Goal: Task Accomplishment & Management: Complete application form

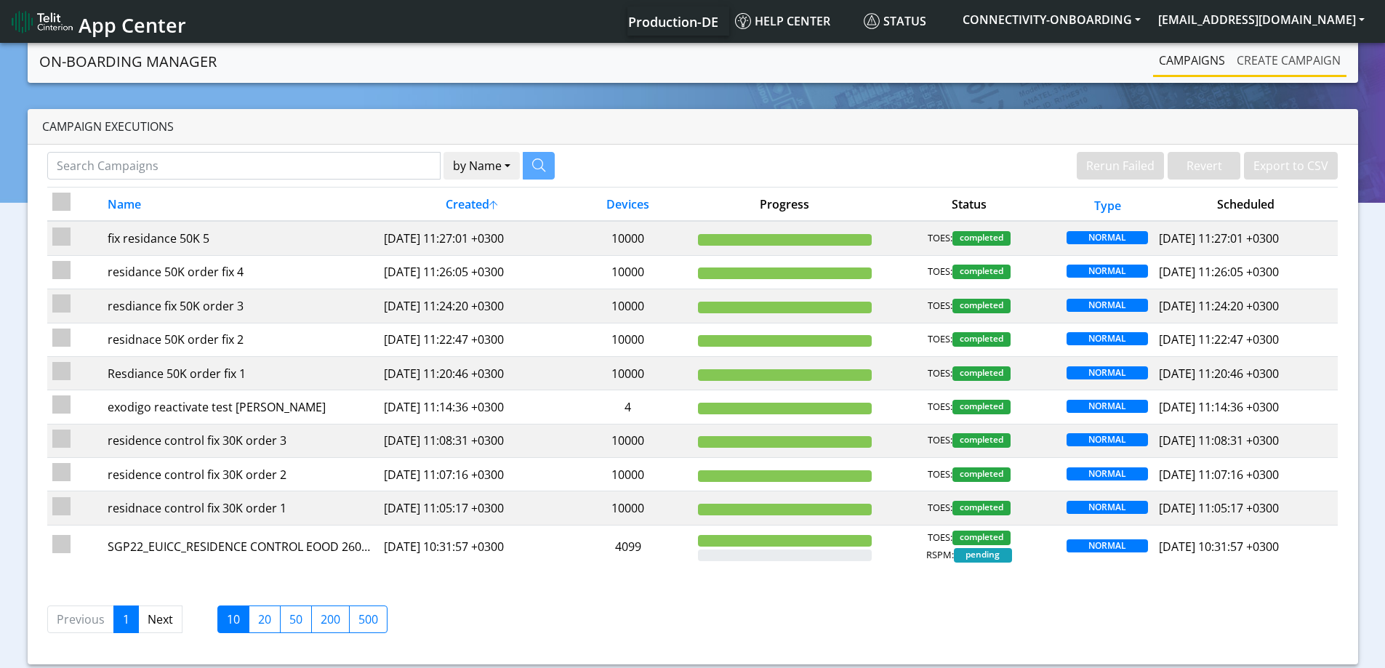
click at [1241, 55] on link "Create campaign" at bounding box center [1289, 60] width 116 height 29
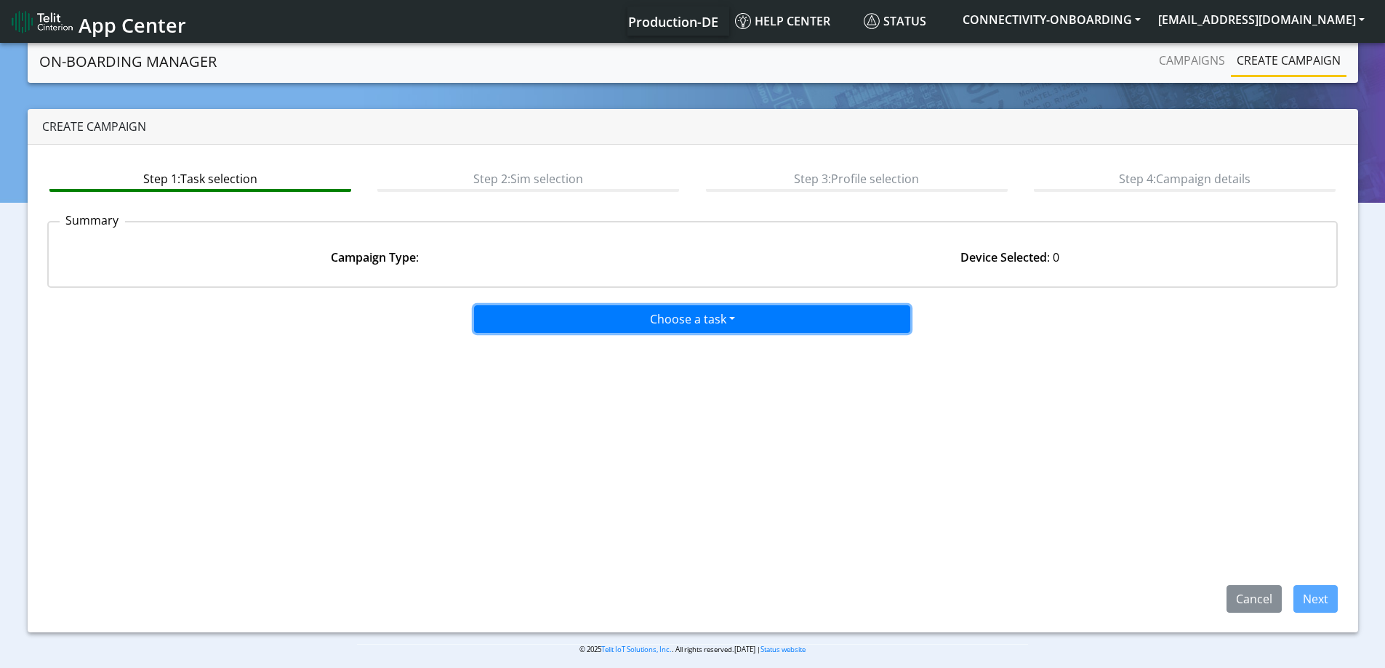
click at [548, 316] on button "Choose a task" at bounding box center [692, 319] width 436 height 28
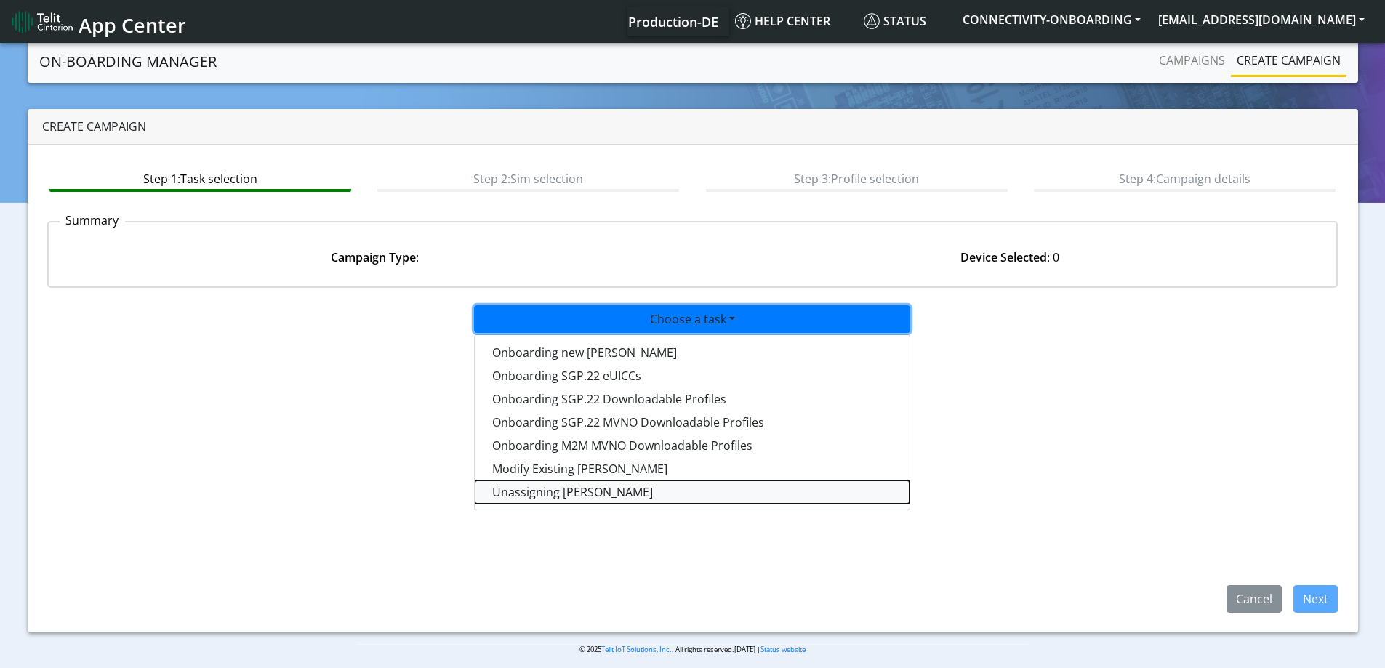
click at [524, 491] on taskunassign-dropdown "Unassigning [PERSON_NAME]" at bounding box center [692, 492] width 435 height 23
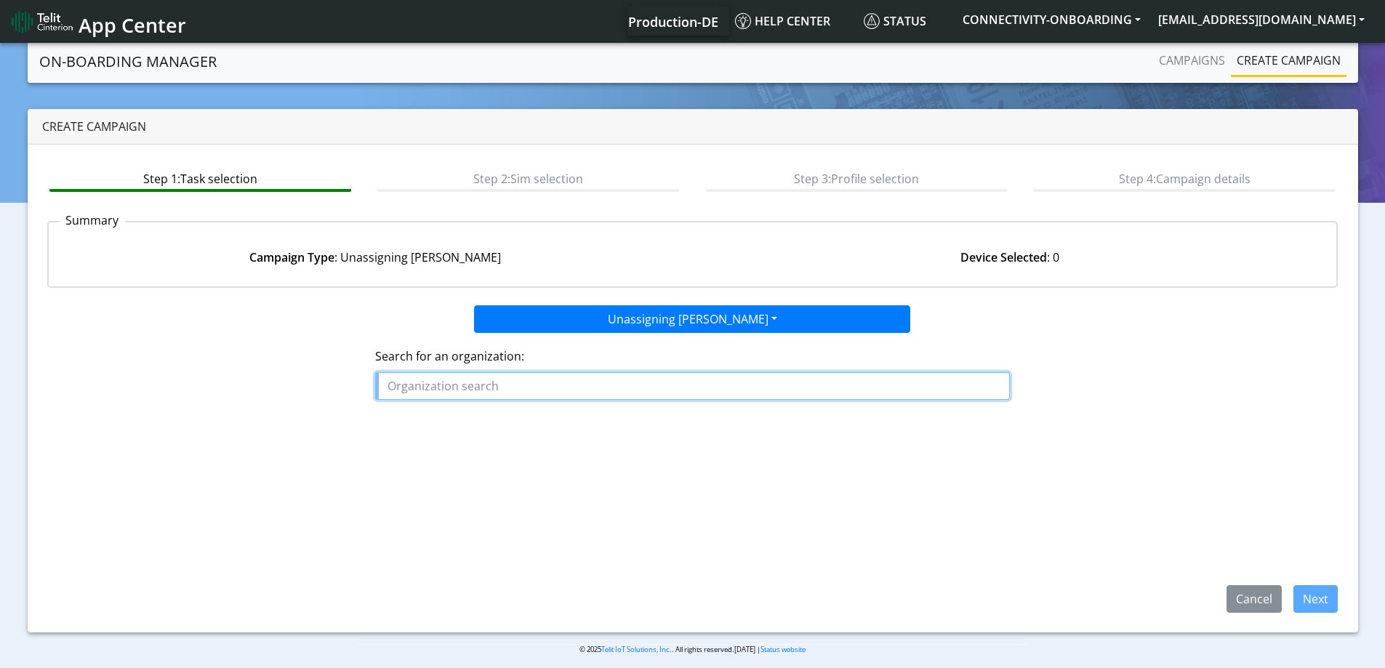
click at [481, 388] on input "text" at bounding box center [692, 386] width 635 height 28
paste input "WATCHWELL"
click at [466, 421] on button "WATCHWELL" at bounding box center [433, 419] width 115 height 23
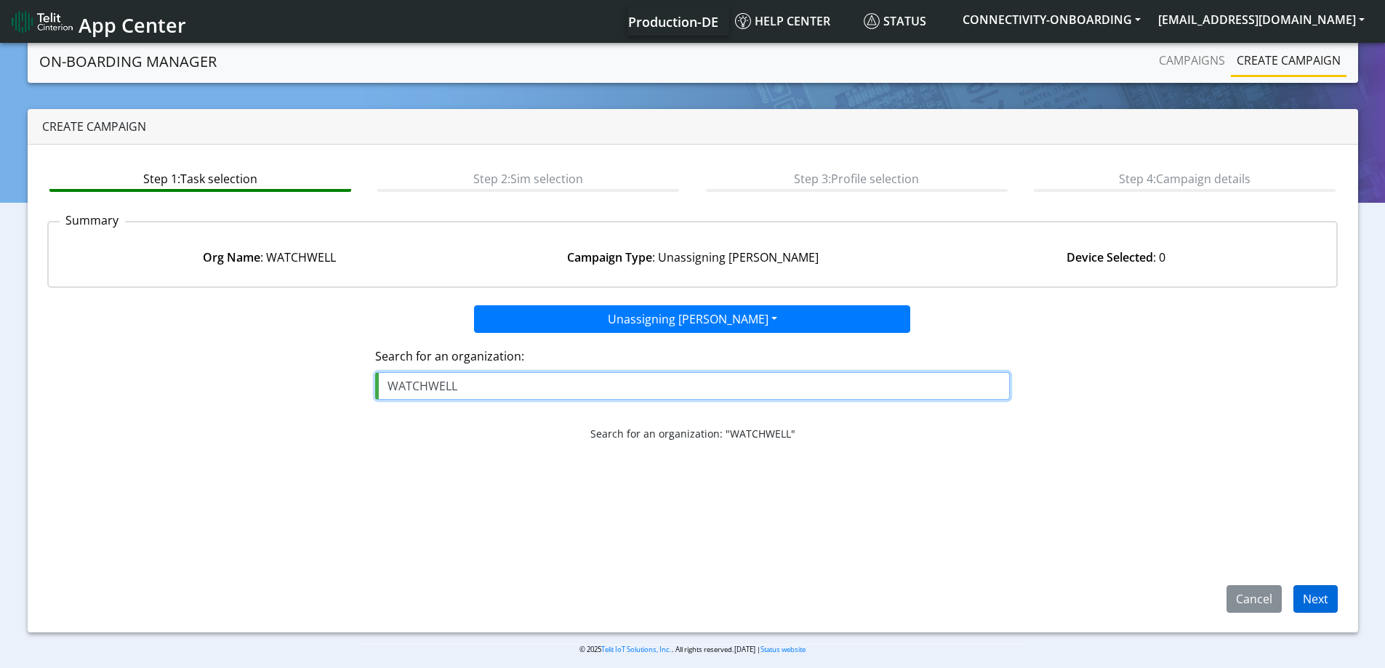
type input "WATCHWELL"
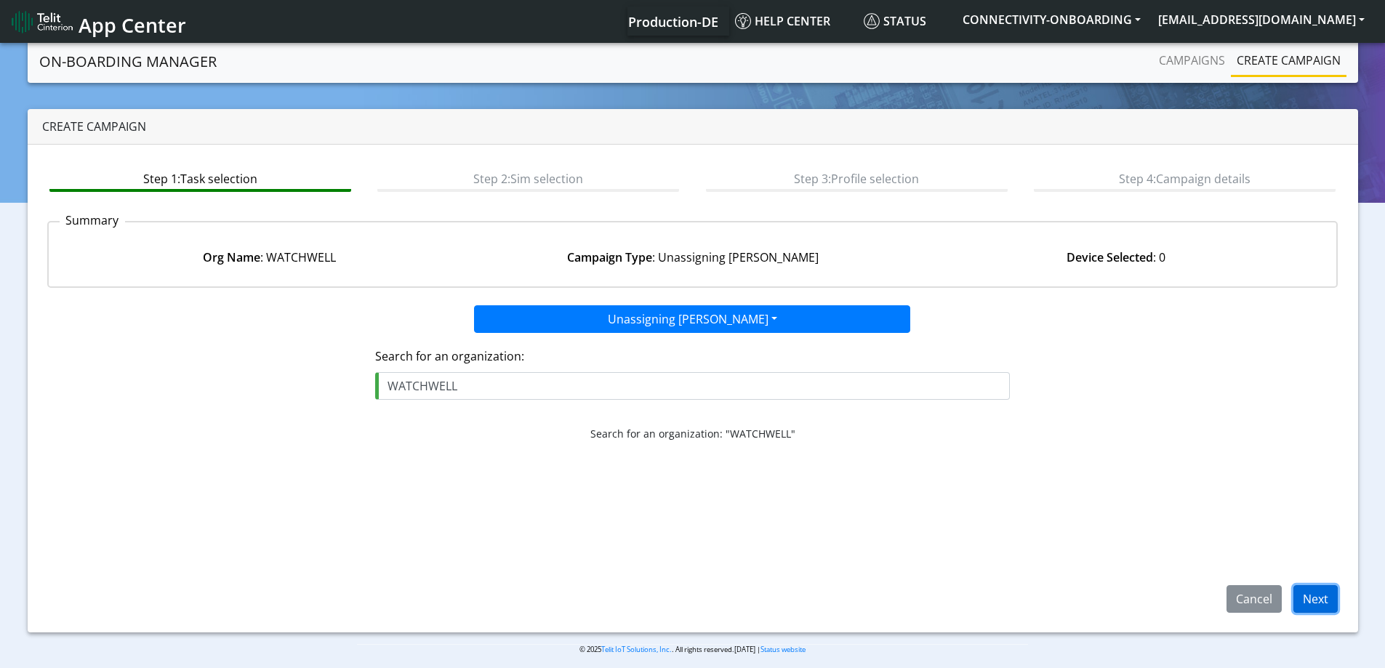
click at [1317, 595] on button "Next" at bounding box center [1316, 599] width 44 height 28
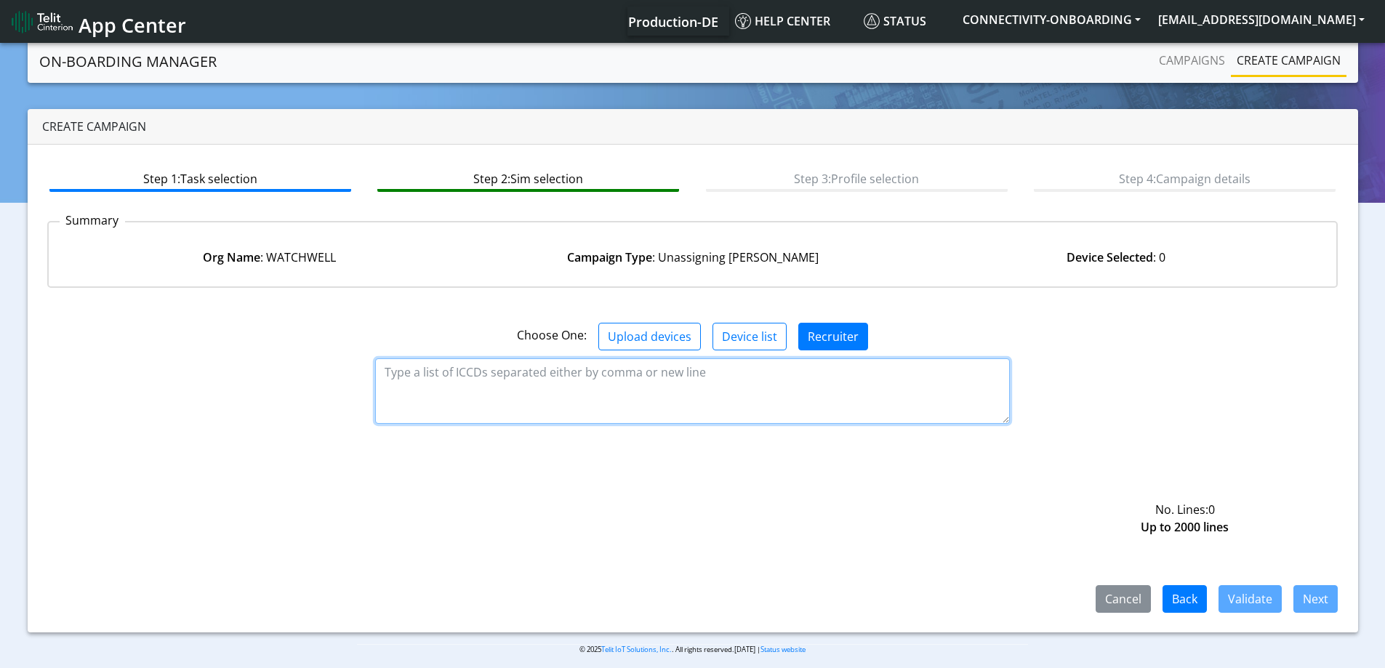
click at [543, 381] on textarea at bounding box center [692, 391] width 635 height 65
paste textarea "89358152000000212904 89358152000000212912 89358152000002056093 8935815200000205…"
type textarea "89358152000000212904 89358152000000212912 89358152000002056093 8935815200000205…"
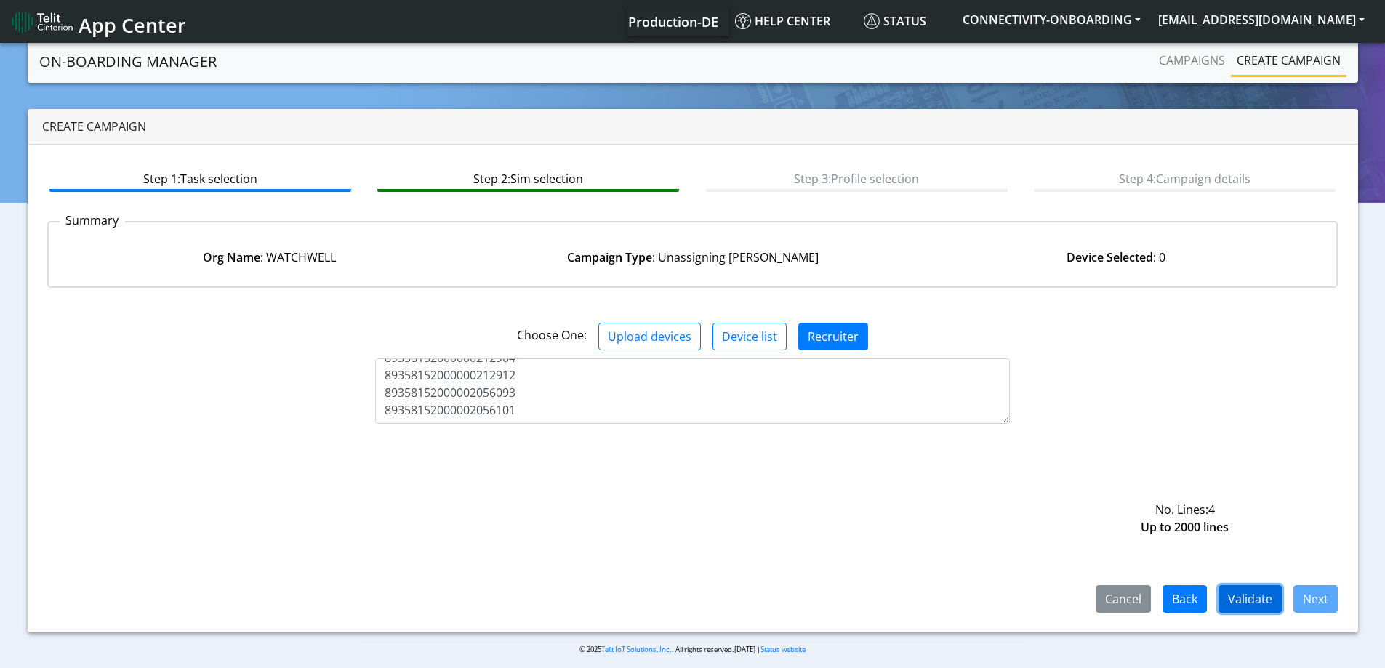
click at [1246, 598] on button "Validate" at bounding box center [1250, 599] width 63 height 28
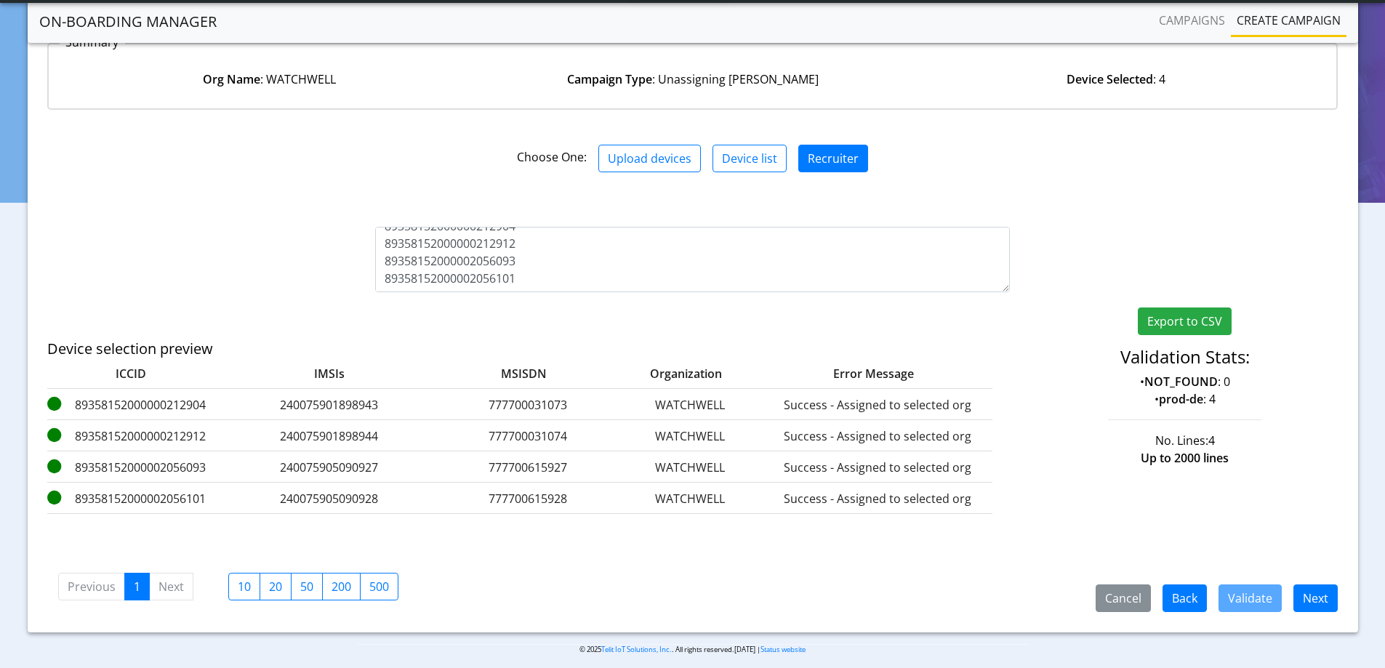
scroll to position [148, 0]
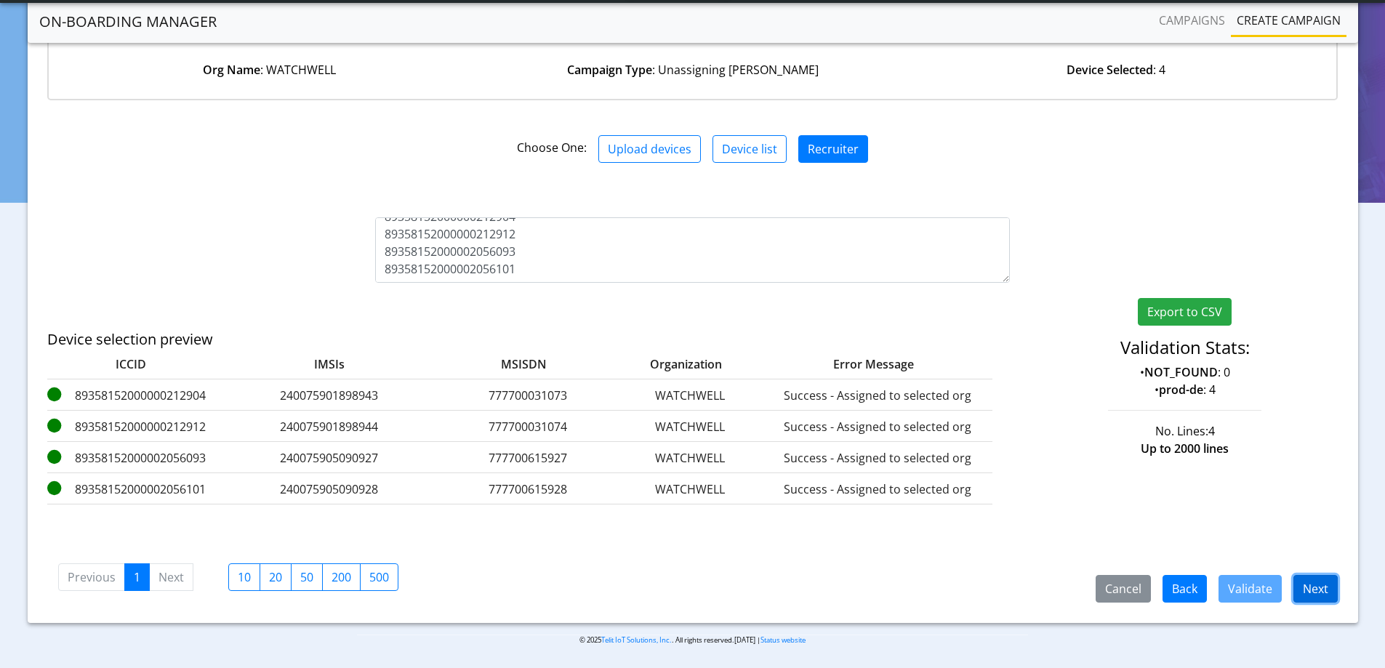
click at [1312, 586] on button "Next" at bounding box center [1316, 589] width 44 height 28
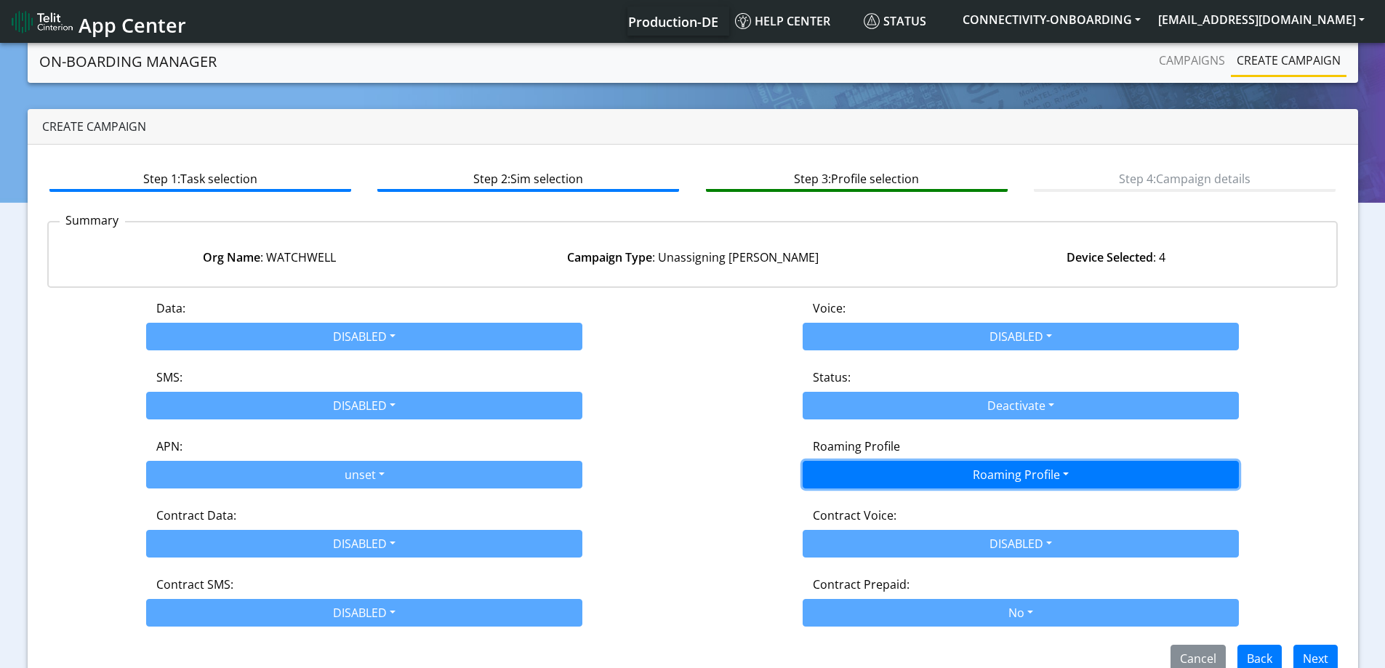
click at [955, 484] on button "Roaming Profile" at bounding box center [1021, 475] width 436 height 28
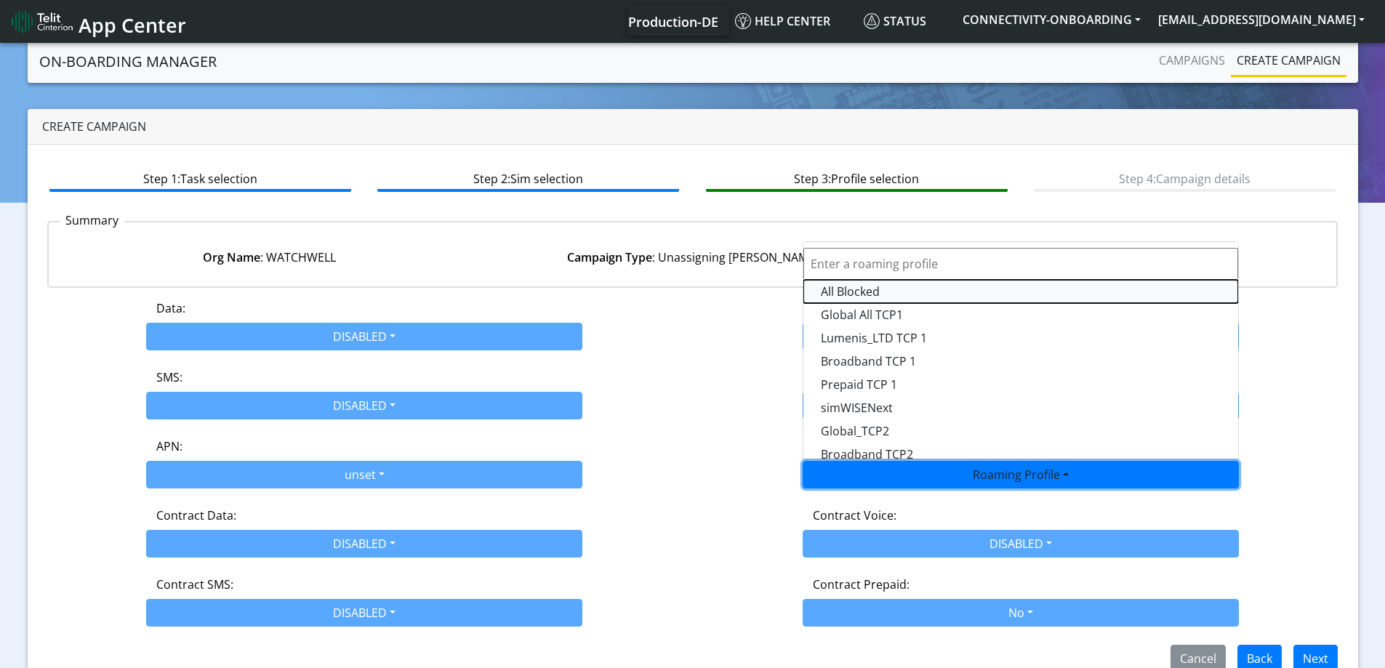
click at [852, 292] on Profile-dropdown "All Blocked" at bounding box center [1021, 291] width 435 height 23
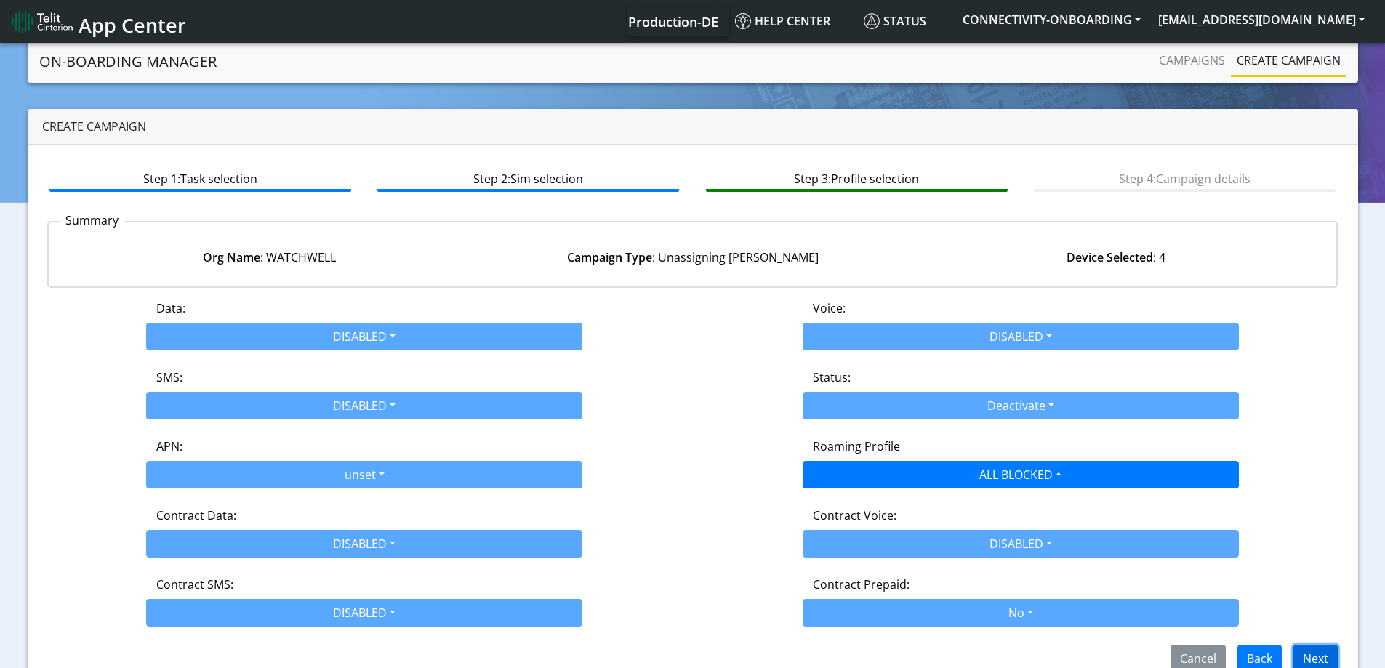
click at [1321, 648] on button "Next" at bounding box center [1316, 659] width 44 height 28
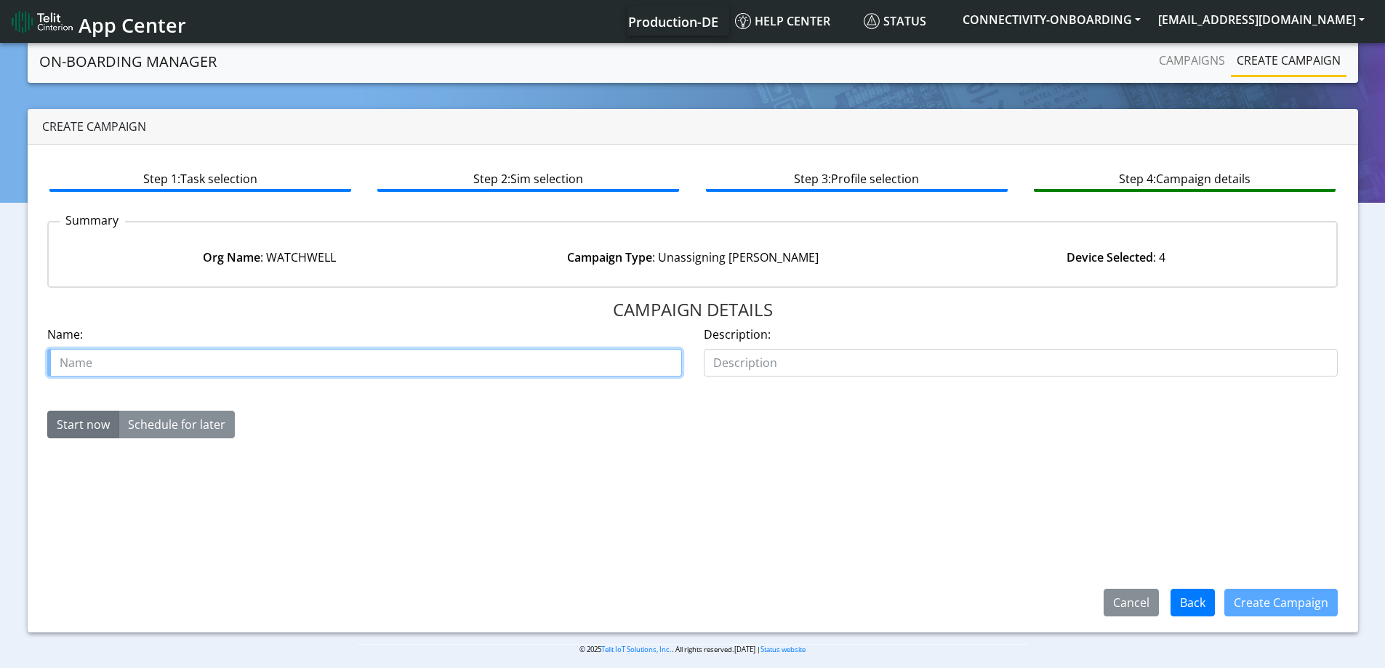
click at [564, 369] on input "text" at bounding box center [364, 363] width 635 height 28
type input "w"
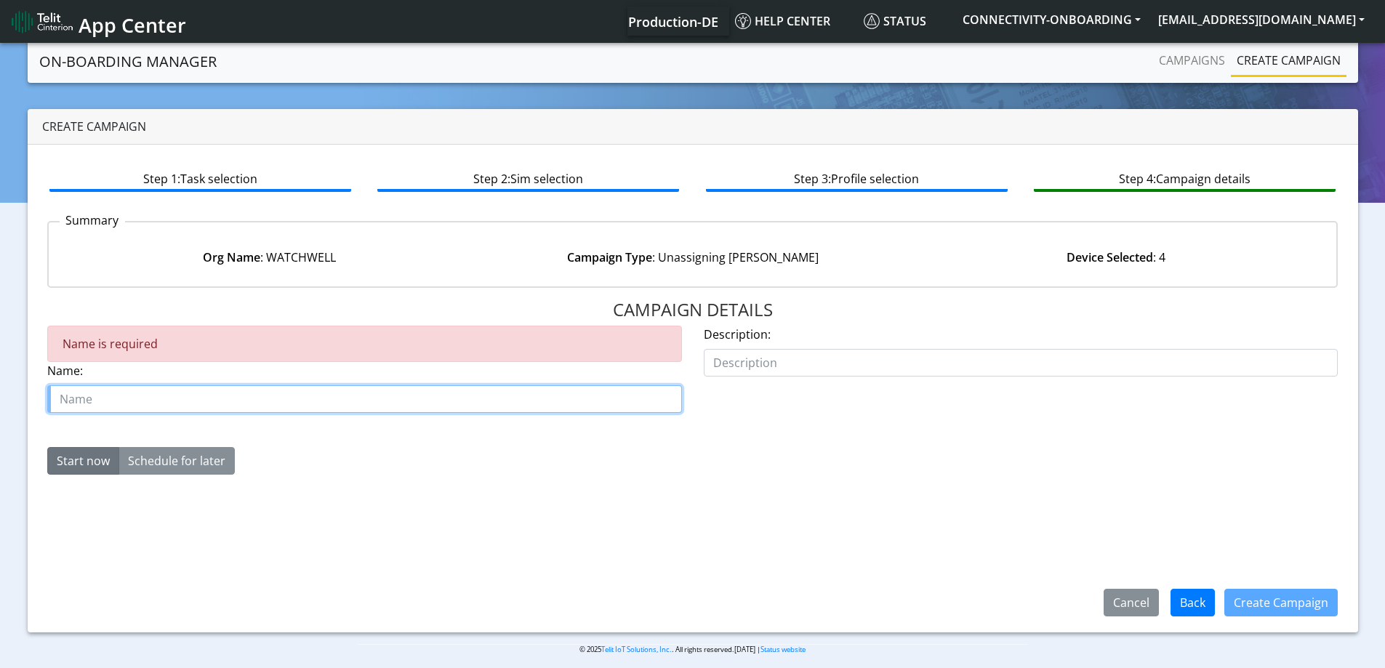
paste input "Watchwell"
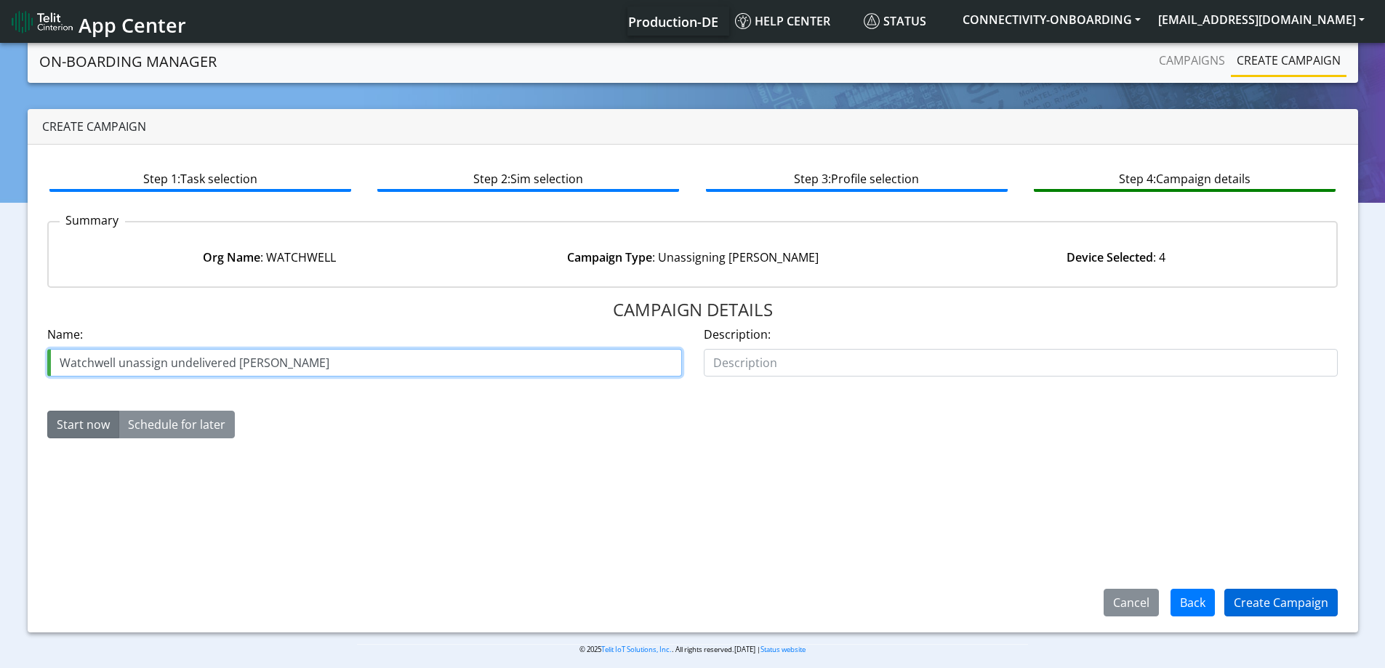
type input "Watchwell unassign undelivered [PERSON_NAME]"
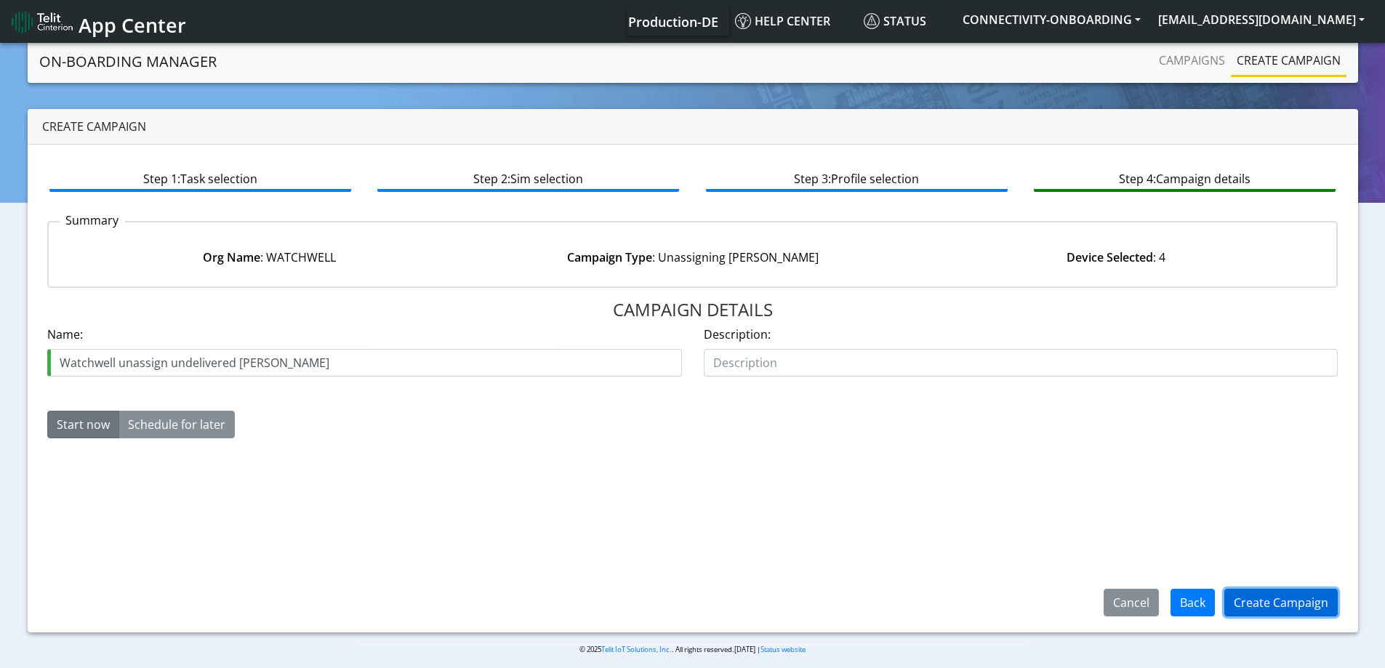
click at [1307, 598] on button "Create Campaign" at bounding box center [1281, 603] width 113 height 28
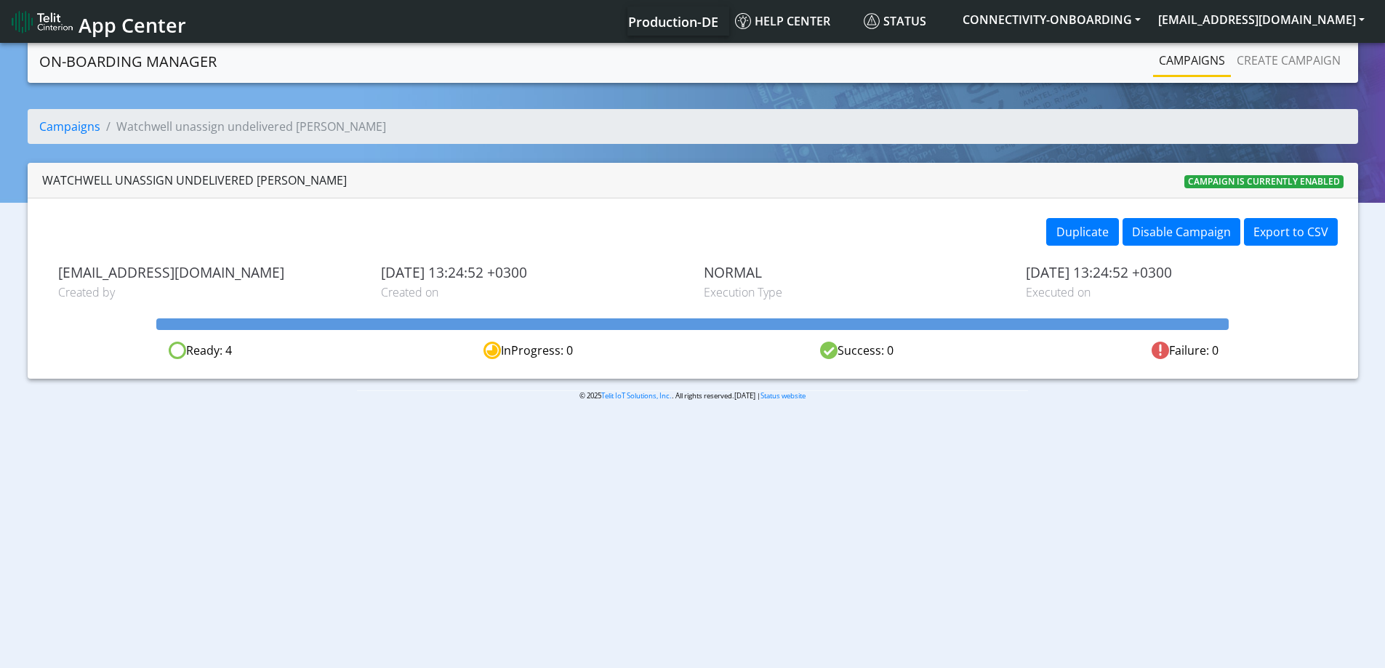
click at [1153, 76] on li "Campaigns" at bounding box center [1192, 61] width 78 height 31
click at [1168, 68] on link "Campaigns" at bounding box center [1192, 60] width 78 height 29
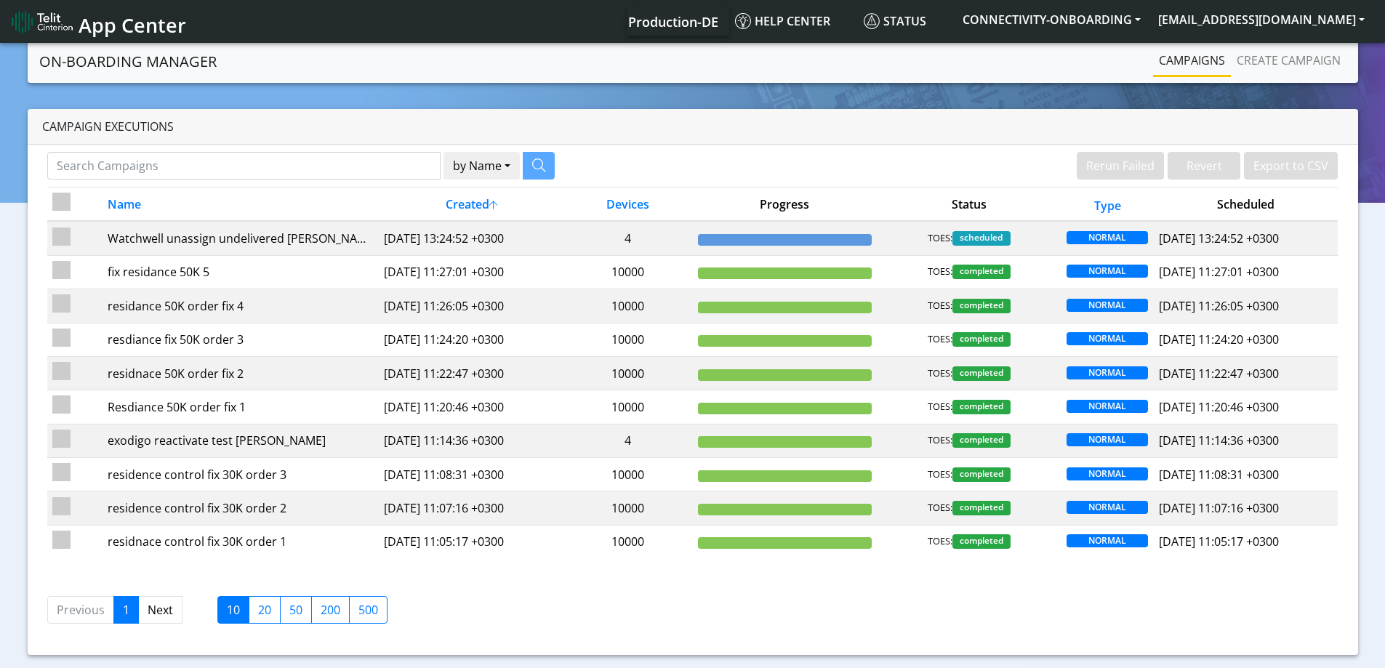
click at [1216, 49] on link "Campaigns" at bounding box center [1192, 60] width 78 height 29
click at [1258, 60] on link "Create campaign" at bounding box center [1289, 60] width 116 height 29
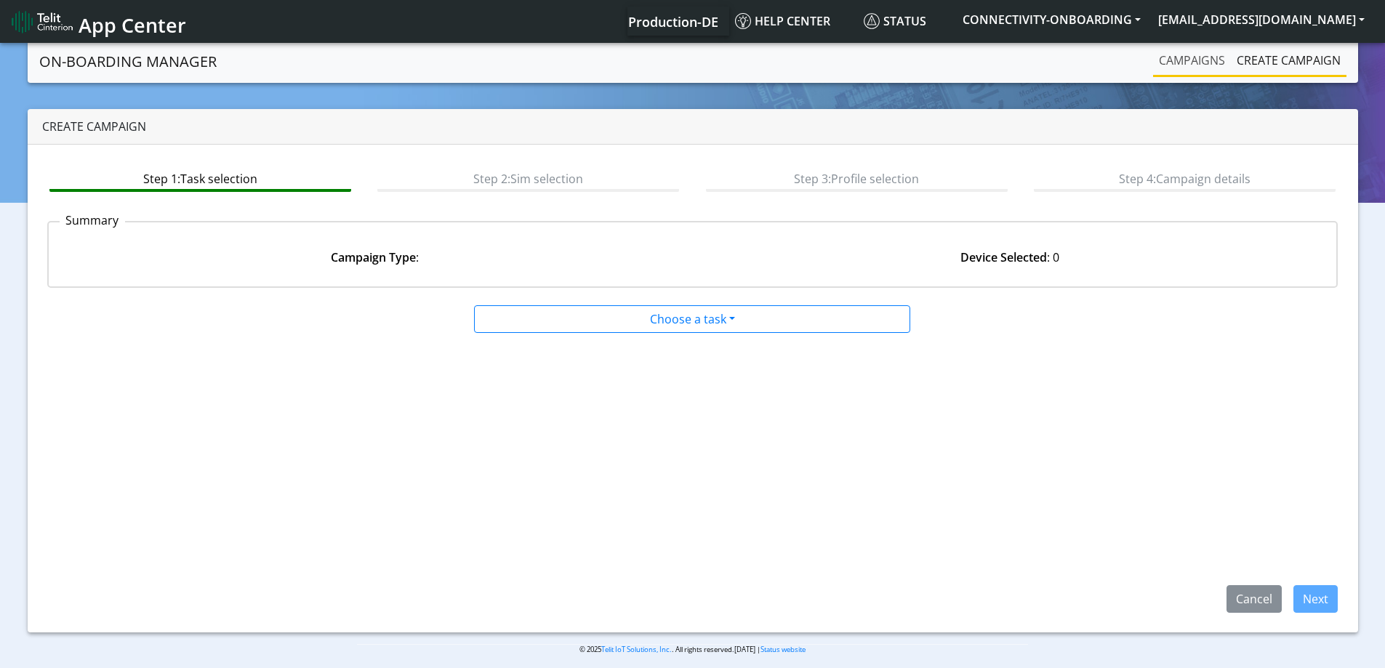
click at [1155, 59] on link "Campaigns" at bounding box center [1192, 60] width 78 height 29
